Goal: Task Accomplishment & Management: Use online tool/utility

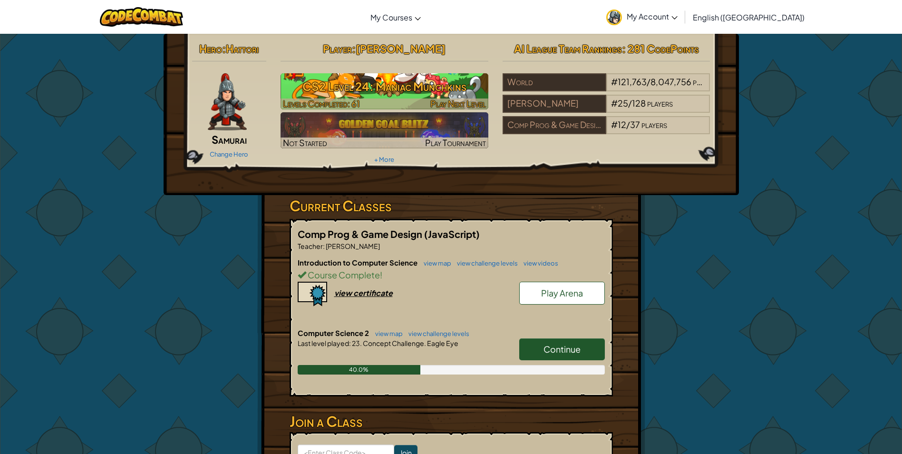
click at [392, 97] on img at bounding box center [384, 91] width 208 height 36
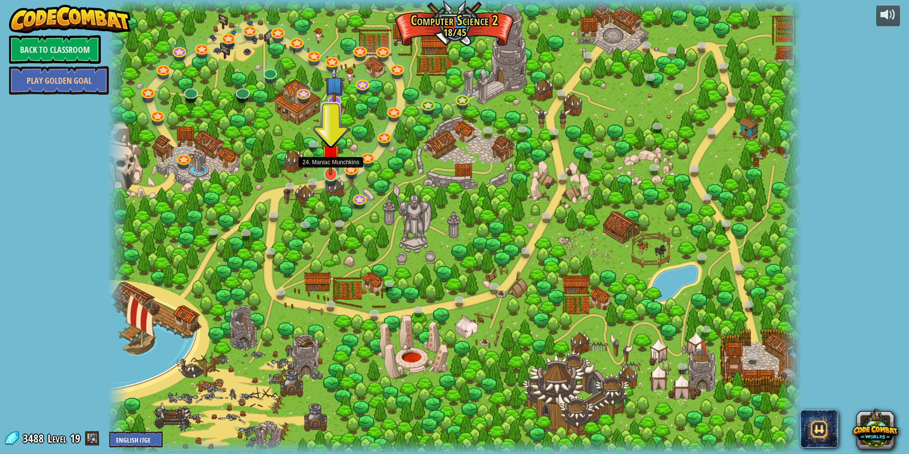
click at [334, 173] on img at bounding box center [330, 153] width 19 height 43
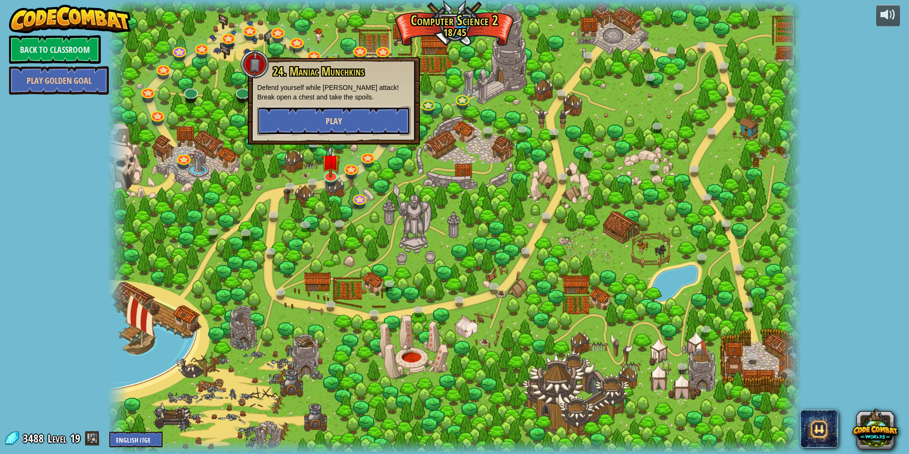
click at [335, 112] on button "Play" at bounding box center [333, 120] width 153 height 29
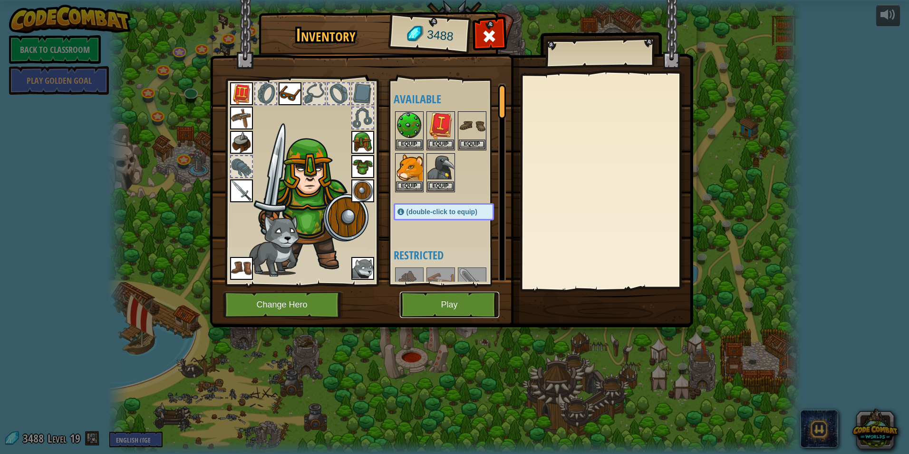
click at [451, 297] on button "Play" at bounding box center [449, 304] width 99 height 26
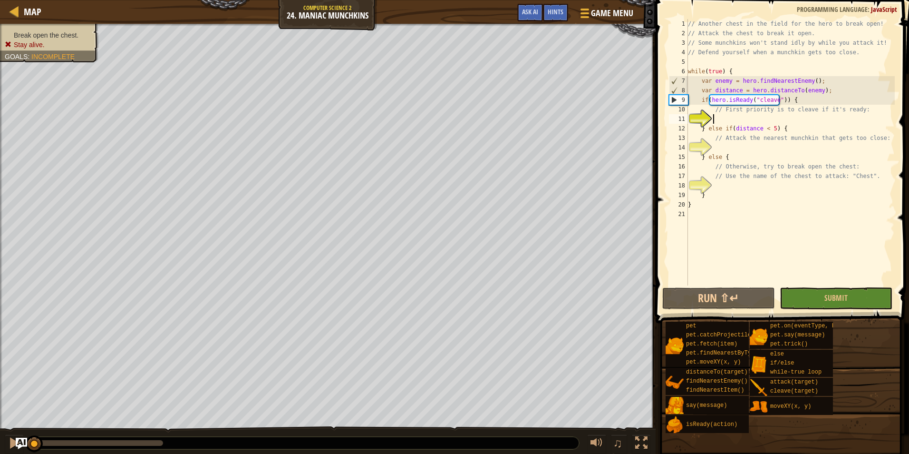
click at [736, 118] on div "// Another chest in the field for the hero to break open! // Attack the chest t…" at bounding box center [790, 161] width 209 height 285
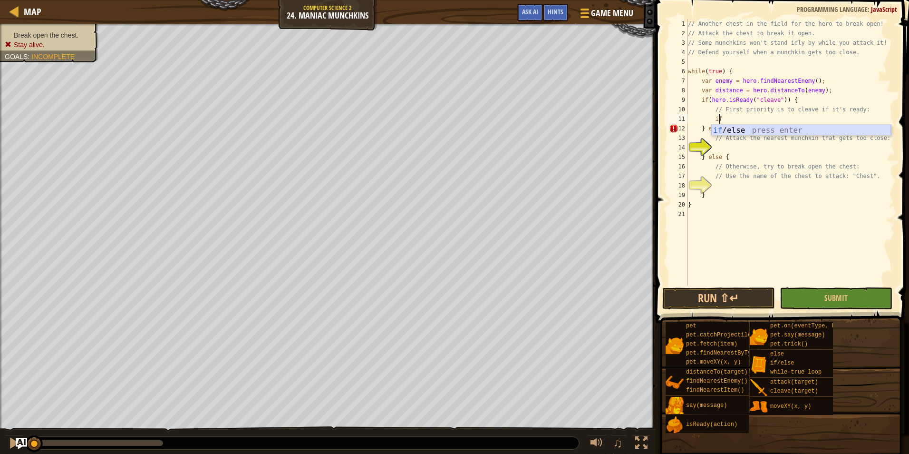
click at [747, 132] on div "if /else press enter" at bounding box center [801, 142] width 180 height 34
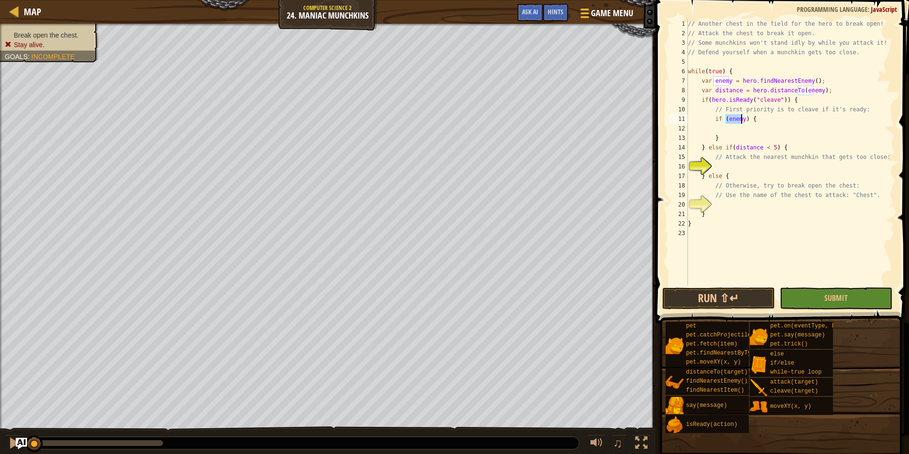
scroll to position [4, 3]
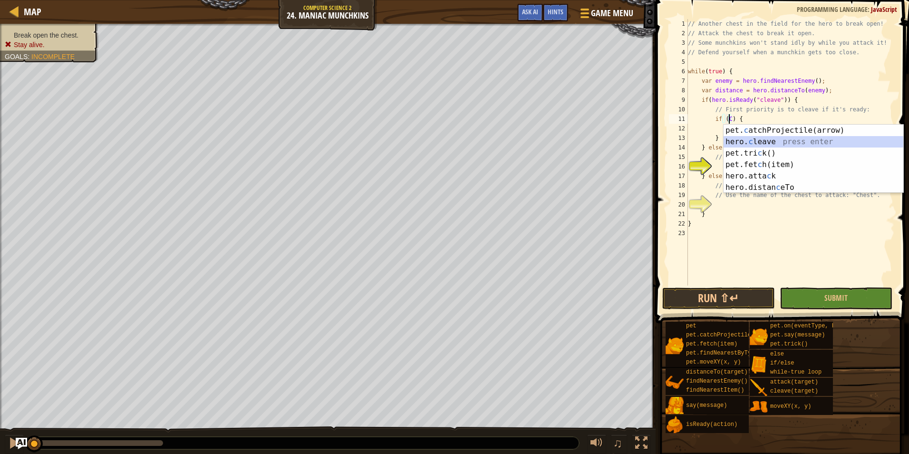
click at [749, 139] on div "pet. c atchProjectile(arrow) press enter hero. c leave press enter pet.tri c k(…" at bounding box center [814, 170] width 180 height 91
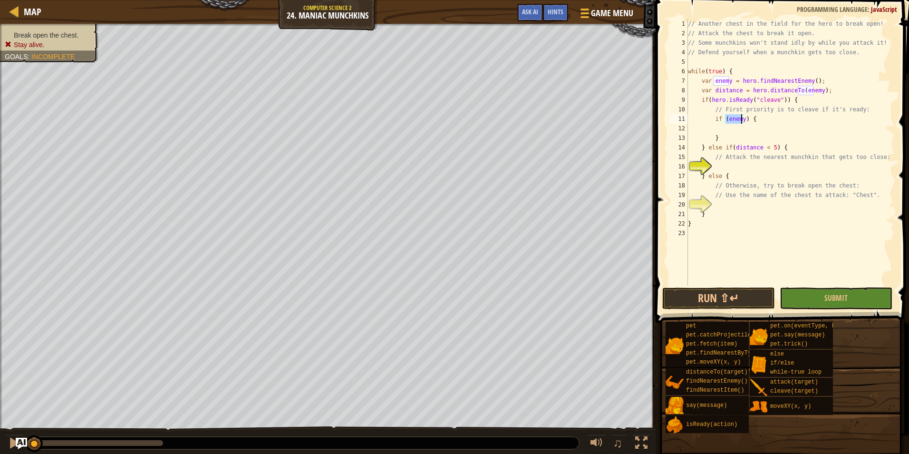
scroll to position [4, 2]
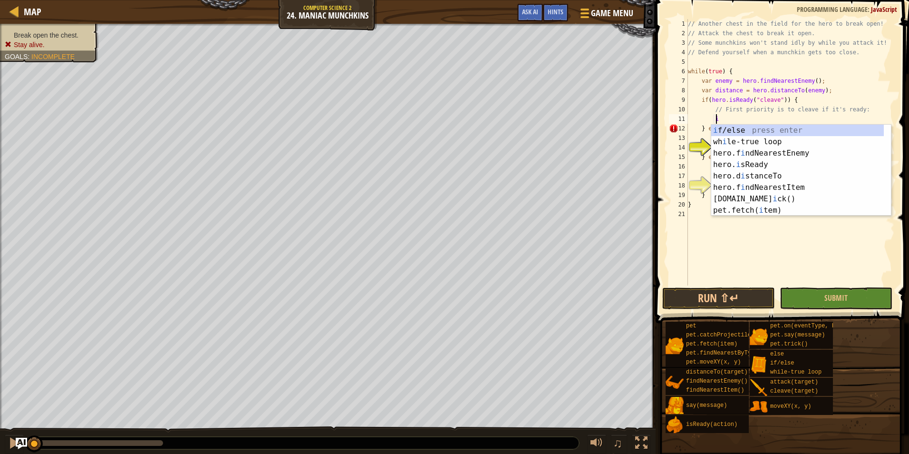
type textarea "if"
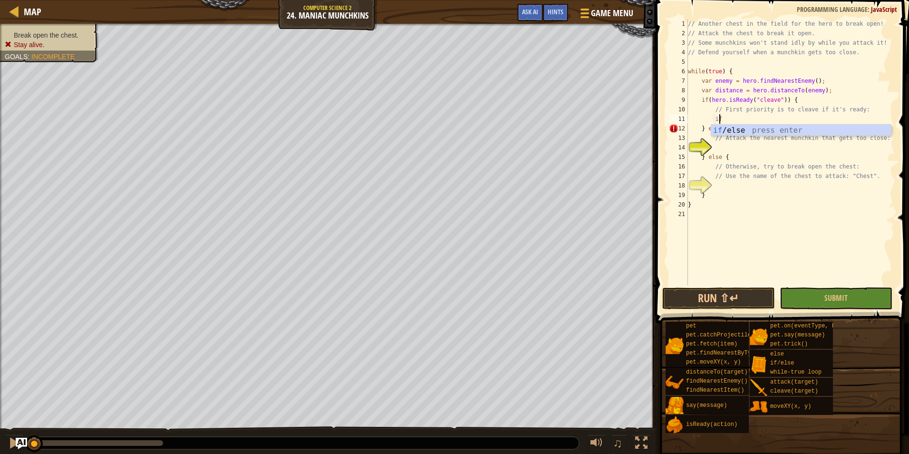
scroll to position [4, 2]
click at [735, 127] on div "if /else press enter" at bounding box center [801, 142] width 180 height 34
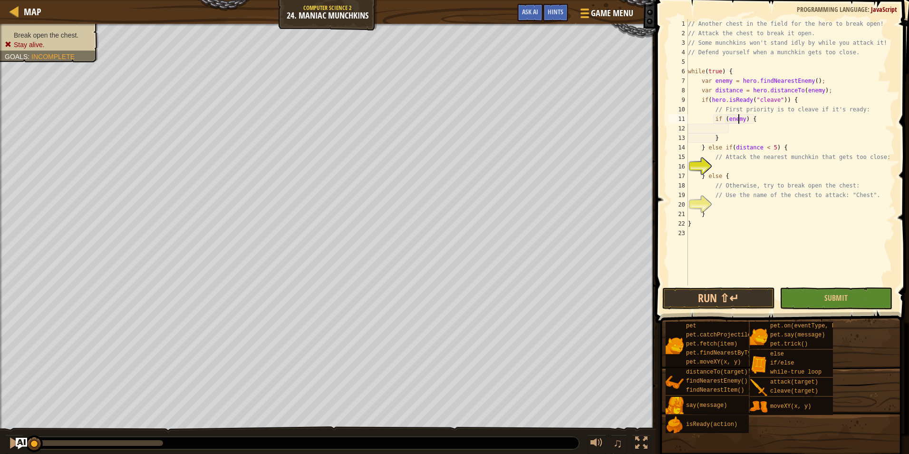
click at [737, 118] on div "// Another chest in the field for the hero to break open! // Attack the chest t…" at bounding box center [790, 161] width 209 height 285
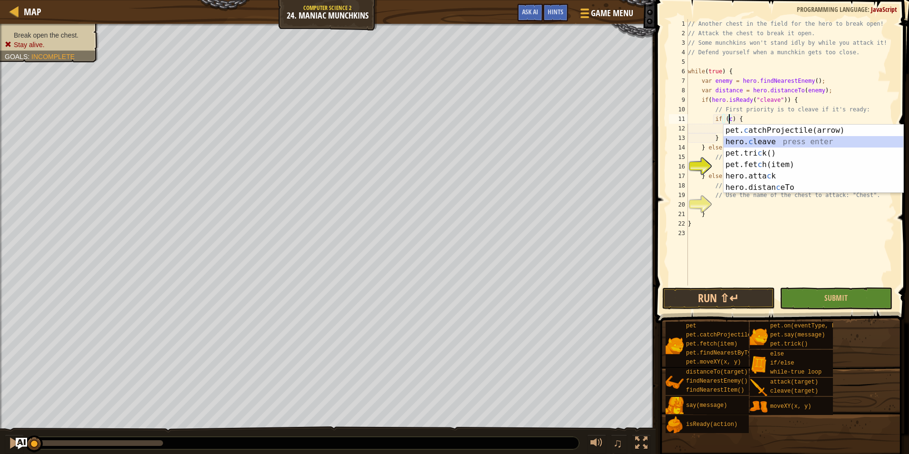
click at [745, 139] on div "pet. c atchProjectile(arrow) press enter hero. c leave press enter pet.tri c k(…" at bounding box center [814, 170] width 180 height 91
type textarea "if (hero.cleave(enemy)) {"
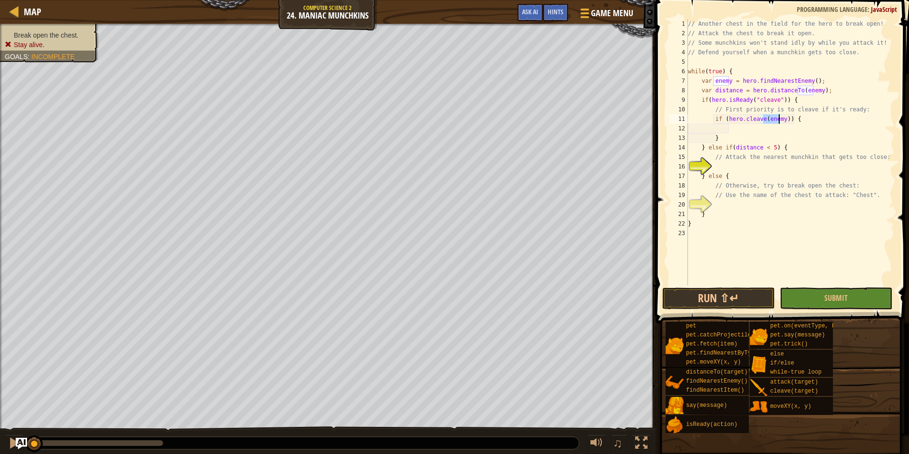
click at [740, 128] on div "// Another chest in the field for the hero to break open! // Attack the chest t…" at bounding box center [790, 161] width 209 height 285
click at [777, 168] on div "// Another chest in the field for the hero to break open! // Attack the chest t…" at bounding box center [790, 161] width 209 height 285
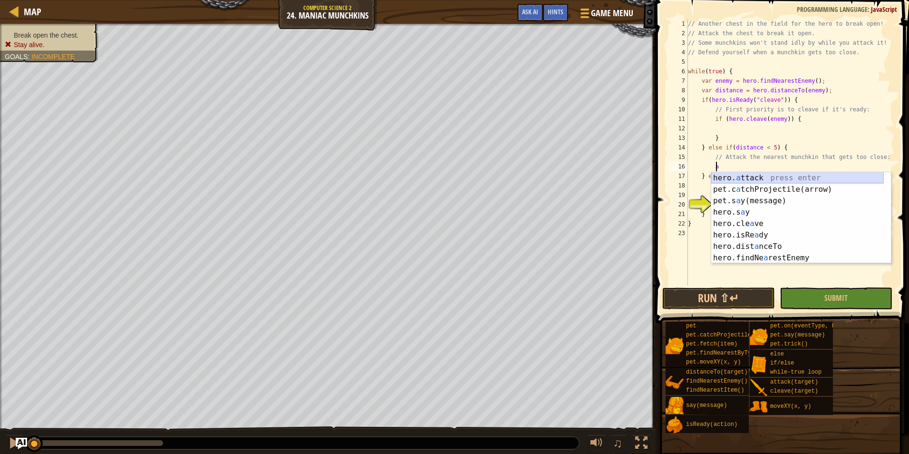
click at [769, 175] on div "hero. a ttack press enter pet.c a tchProjectile(arrow) press enter pet.s a y(me…" at bounding box center [797, 229] width 173 height 114
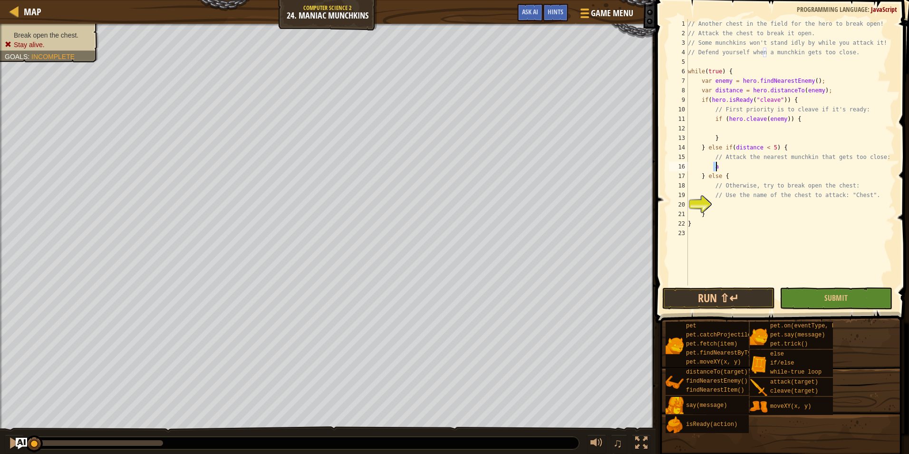
type textarea "a"
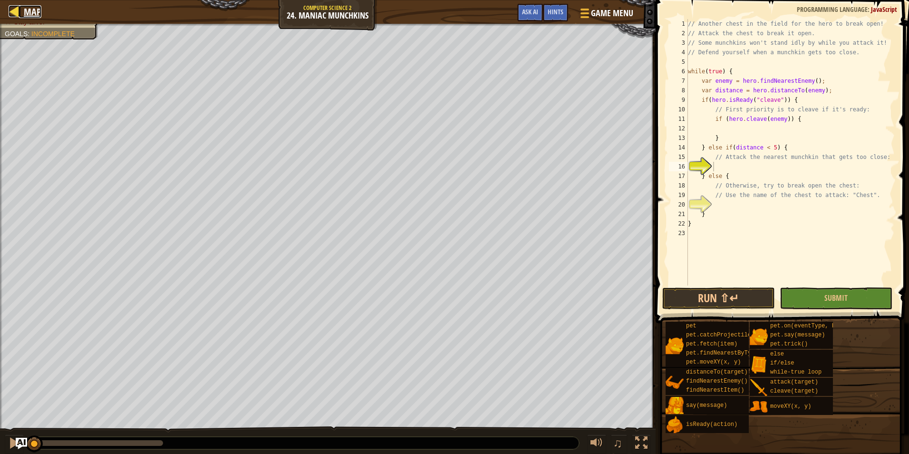
click at [24, 18] on span "Map" at bounding box center [33, 11] width 18 height 13
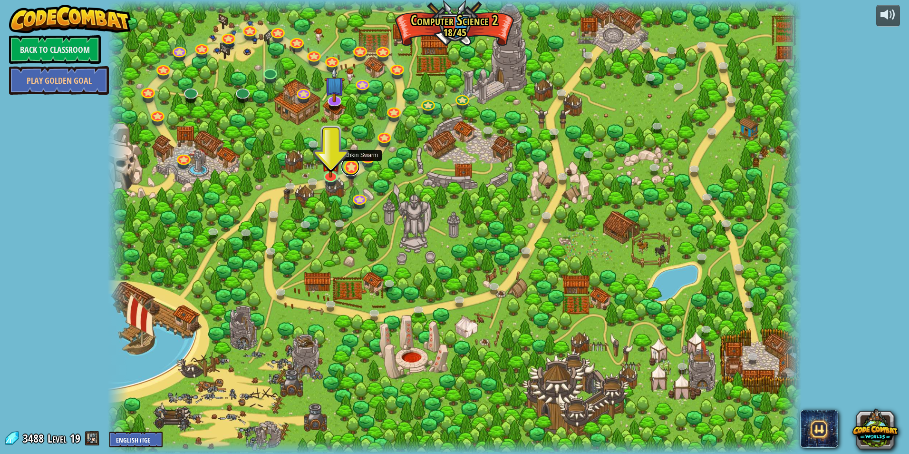
click at [355, 171] on link at bounding box center [350, 166] width 19 height 19
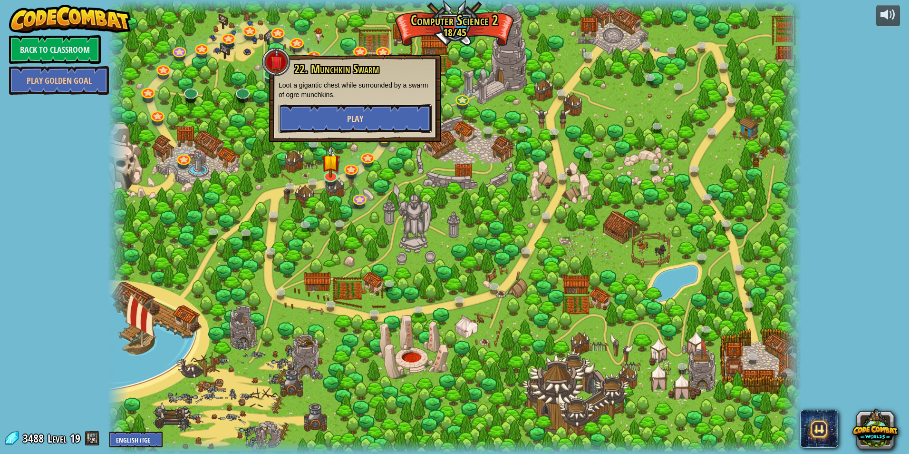
click at [391, 118] on button "Play" at bounding box center [355, 118] width 153 height 29
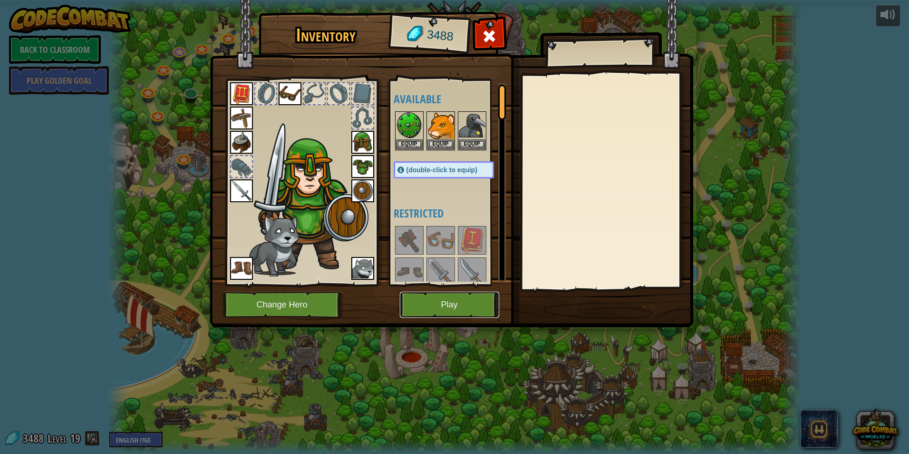
click at [445, 305] on button "Play" at bounding box center [449, 304] width 99 height 26
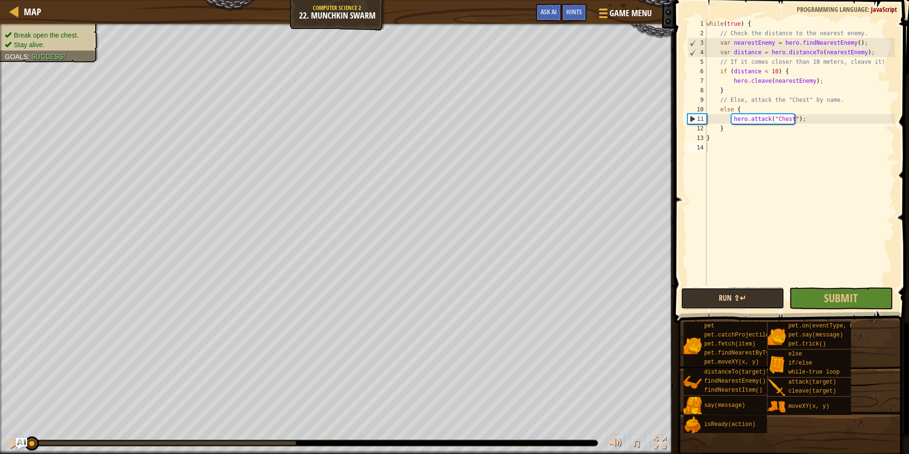
click at [742, 297] on button "Run ⇧↵" at bounding box center [733, 298] width 104 height 22
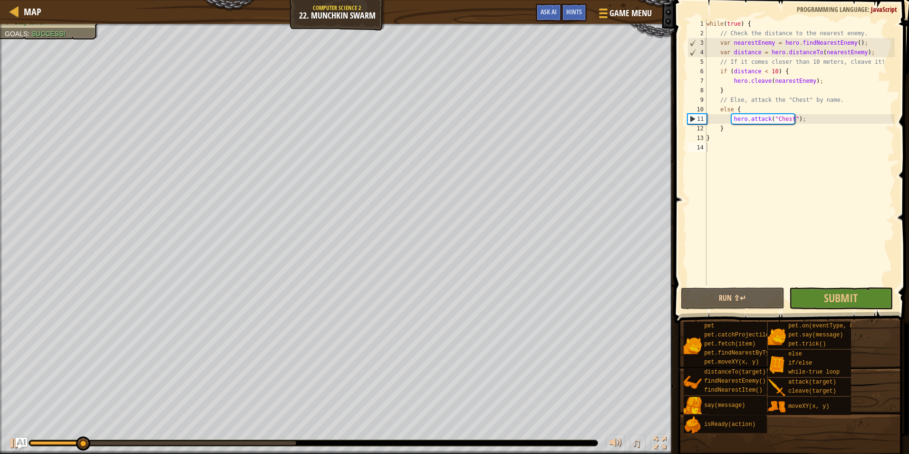
drag, startPoint x: 248, startPoint y: 440, endPoint x: 362, endPoint y: 430, distance: 115.0
click at [365, 431] on div "♫" at bounding box center [337, 440] width 674 height 29
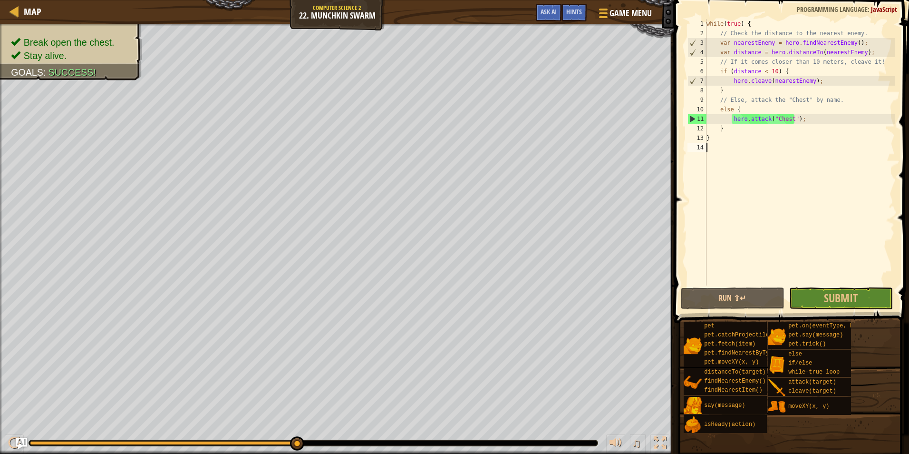
click at [319, 401] on div "Break open the chest. Stay alive. Goals : Success! ♫ Hattori 147 x: 41 y: 36 Ch…" at bounding box center [454, 239] width 909 height 430
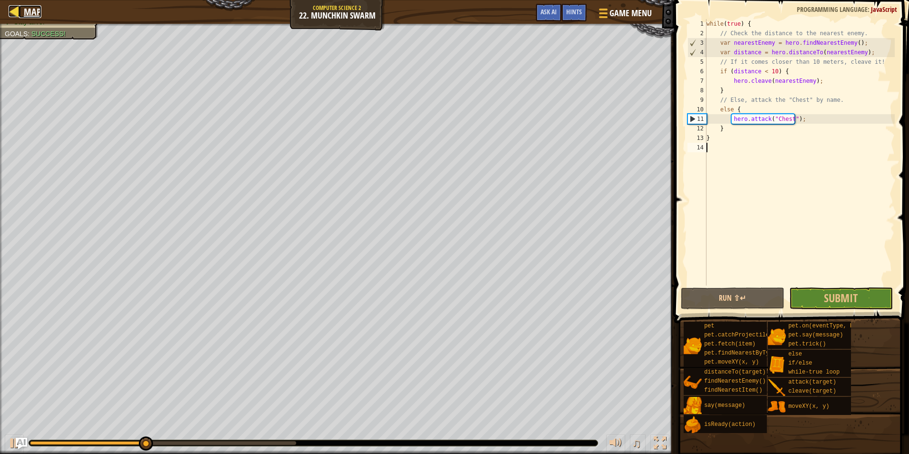
click at [9, 10] on div at bounding box center [15, 11] width 12 height 12
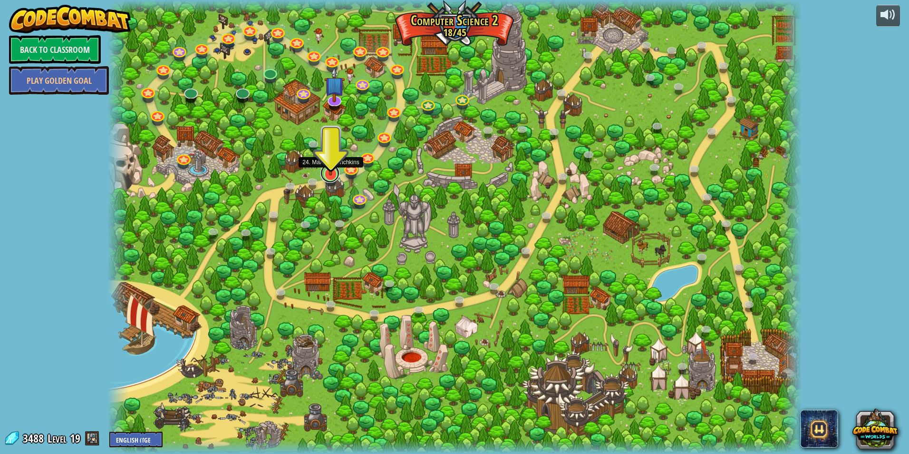
click at [326, 176] on link at bounding box center [329, 173] width 19 height 19
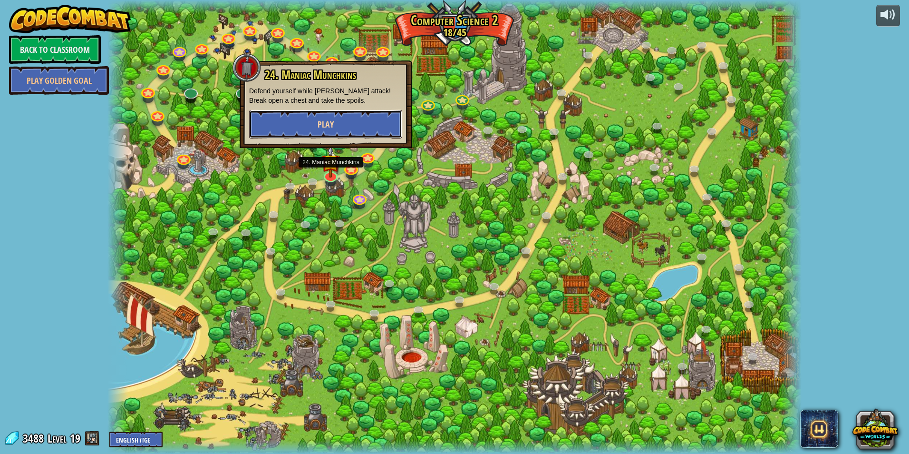
click at [329, 126] on span "Play" at bounding box center [326, 124] width 16 height 12
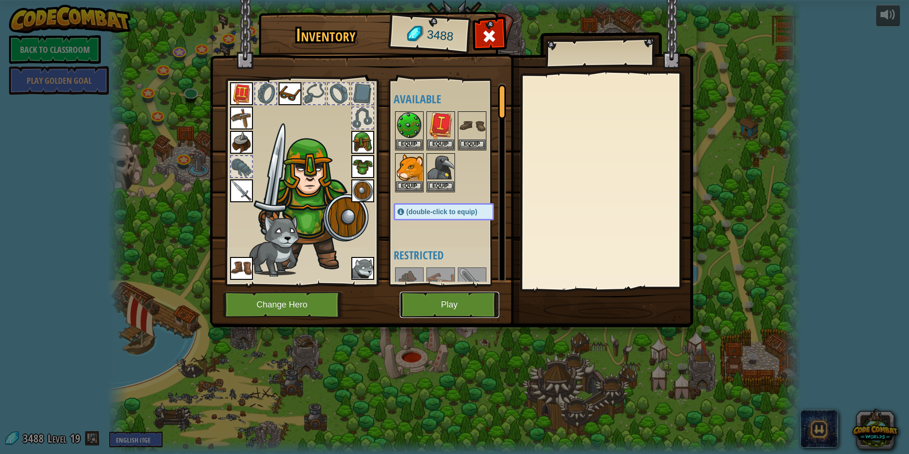
click at [440, 303] on button "Play" at bounding box center [449, 304] width 99 height 26
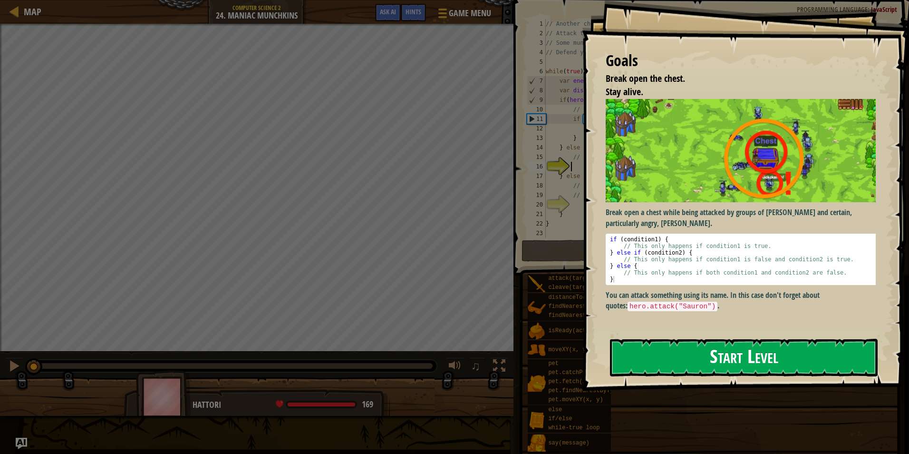
click at [623, 365] on button "Start Level" at bounding box center [744, 358] width 268 height 38
